Goal: Communication & Community: Answer question/provide support

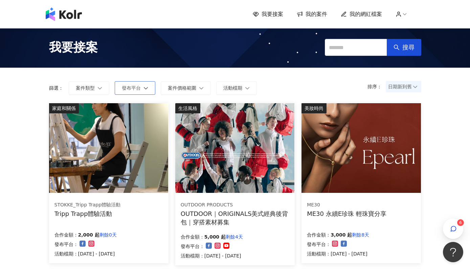
click at [130, 92] on button "發布平台" at bounding box center [135, 88] width 41 height 14
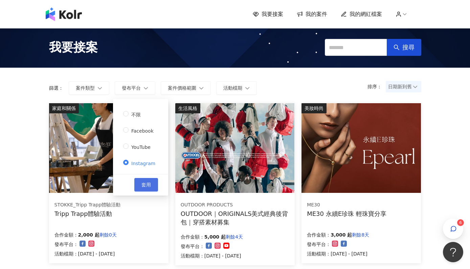
click at [145, 185] on span "套用" at bounding box center [146, 184] width 9 height 5
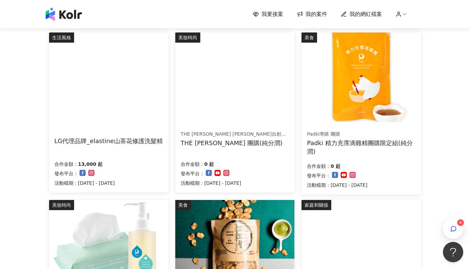
scroll to position [262, 0]
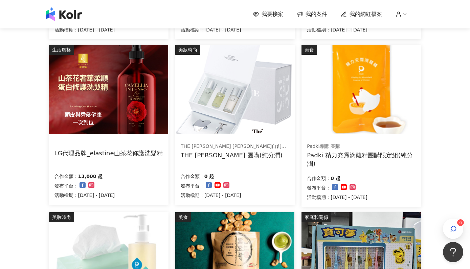
click at [118, 153] on div "LG代理品牌_elastine山茶花修護洗髮精" at bounding box center [109, 153] width 108 height 8
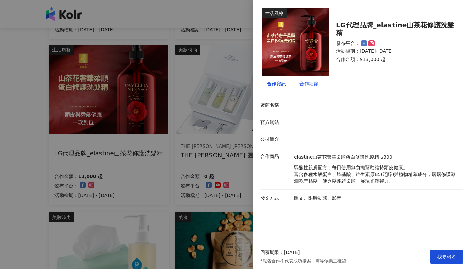
click at [310, 82] on div "合作細節" at bounding box center [309, 83] width 19 height 7
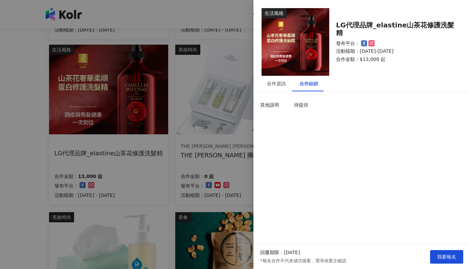
click at [3, 186] on div at bounding box center [235, 134] width 470 height 269
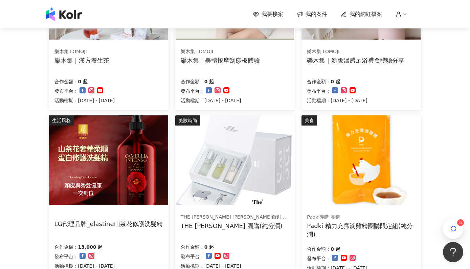
scroll to position [192, 0]
click at [88, 227] on div "LG代理品牌_elastine山茶花修護洗髮精" at bounding box center [109, 224] width 108 height 8
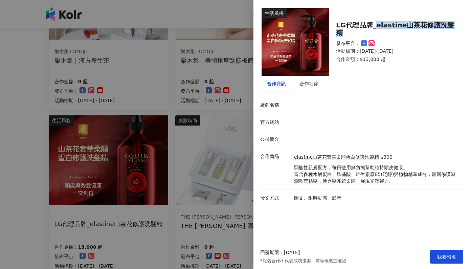
drag, startPoint x: 375, startPoint y: 29, endPoint x: 451, endPoint y: 28, distance: 75.9
click at [451, 28] on div "LG代理品牌_elastine山茶花修護洗髮精" at bounding box center [395, 29] width 119 height 16
click at [240, 140] on div at bounding box center [235, 134] width 470 height 269
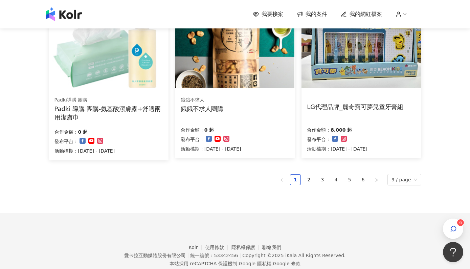
scroll to position [477, 0]
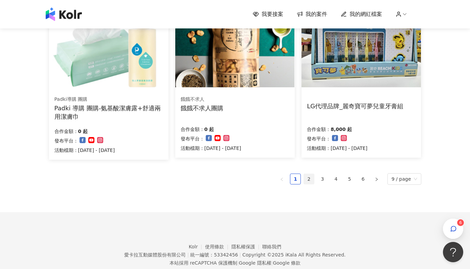
click at [311, 176] on link "2" at bounding box center [309, 179] width 10 height 10
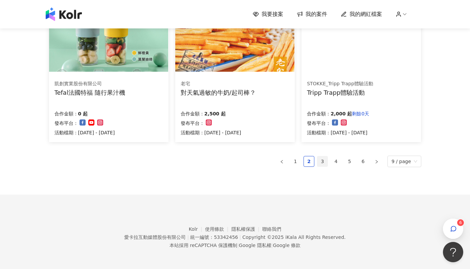
scroll to position [494, 0]
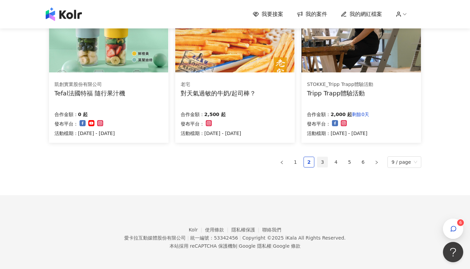
click at [323, 158] on link "3" at bounding box center [323, 162] width 10 height 10
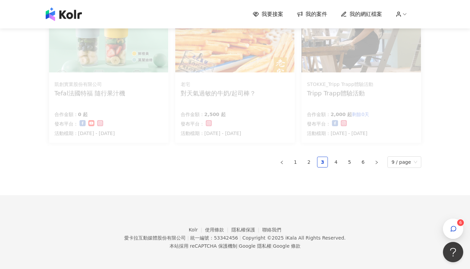
click at [458, 224] on sup "6" at bounding box center [461, 222] width 7 height 7
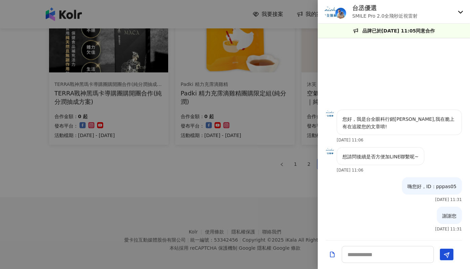
click at [459, 12] on icon at bounding box center [461, 12] width 5 height 3
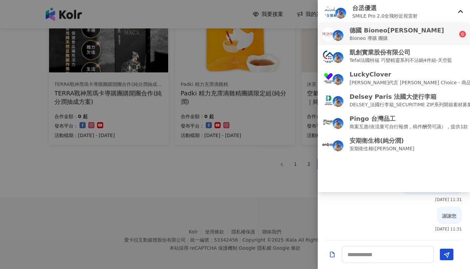
click at [432, 32] on div "德國 Bioneo百妮 Bioneo 導購 團購" at bounding box center [391, 34] width 138 height 16
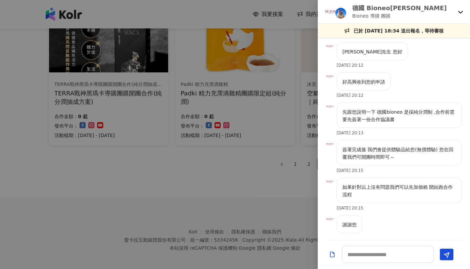
scroll to position [0, 0]
click at [374, 257] on textarea at bounding box center [388, 254] width 92 height 17
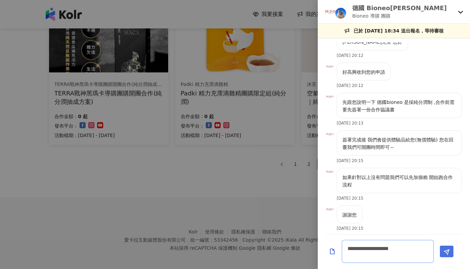
type textarea "**********"
click at [445, 254] on icon "Send" at bounding box center [447, 252] width 6 height 6
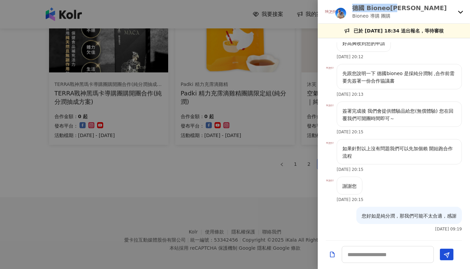
drag, startPoint x: 353, startPoint y: 7, endPoint x: 397, endPoint y: 8, distance: 44.0
click at [397, 8] on p "德國 Bioneo[PERSON_NAME]" at bounding box center [400, 8] width 94 height 8
